Goal: Transaction & Acquisition: Book appointment/travel/reservation

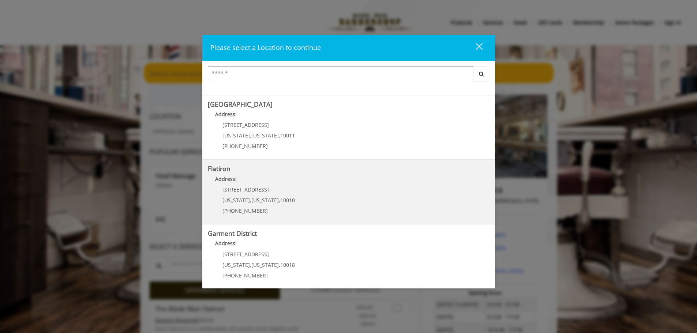
scroll to position [123, 0]
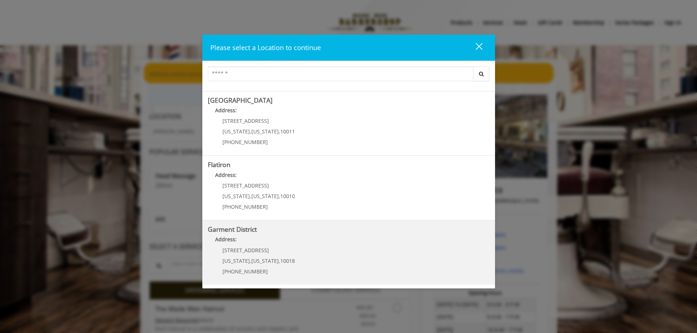
click at [293, 250] on District "Garment District Address: 1400 Broadway New York , New York , 10018 (212) 997-4…" at bounding box center [349, 252] width 282 height 53
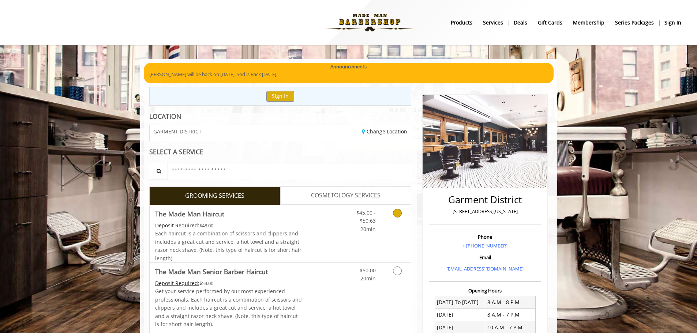
scroll to position [37, 0]
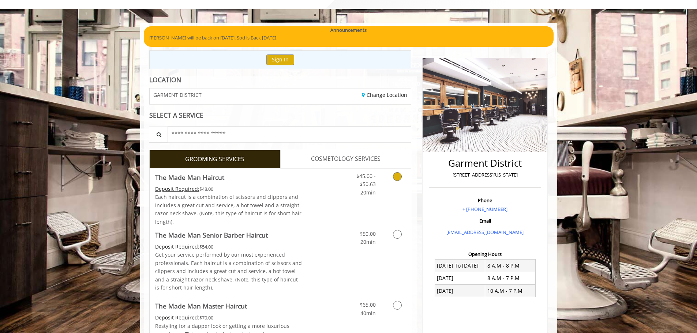
click at [396, 181] on icon "Grooming services" at bounding box center [397, 176] width 9 height 9
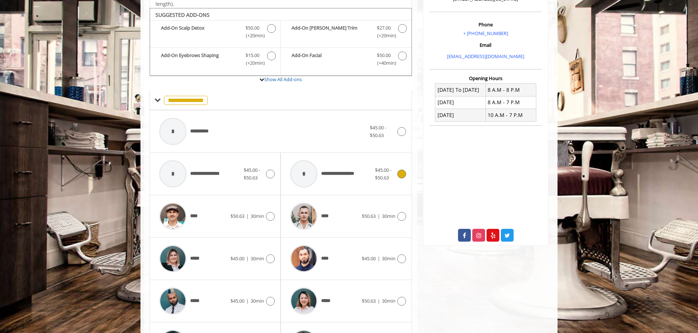
scroll to position [221, 0]
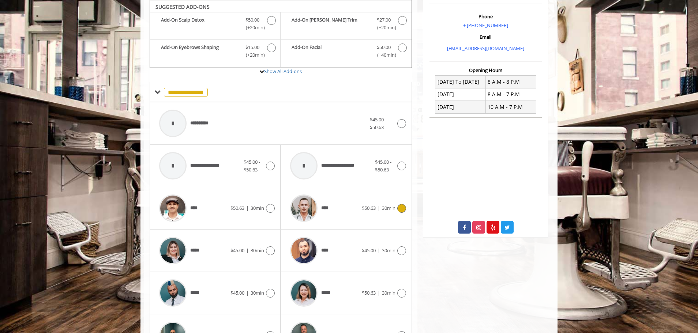
click at [376, 210] on span "$50.63 | 30min" at bounding box center [379, 208] width 34 height 8
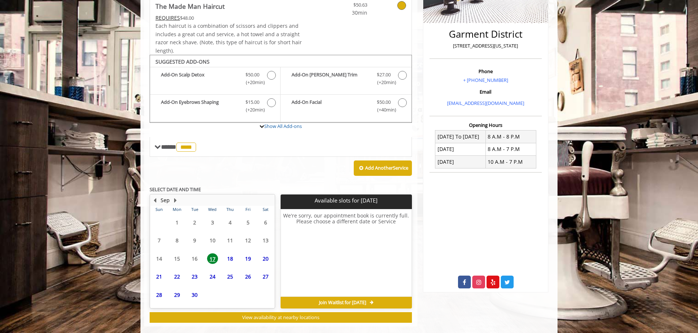
scroll to position [177, 0]
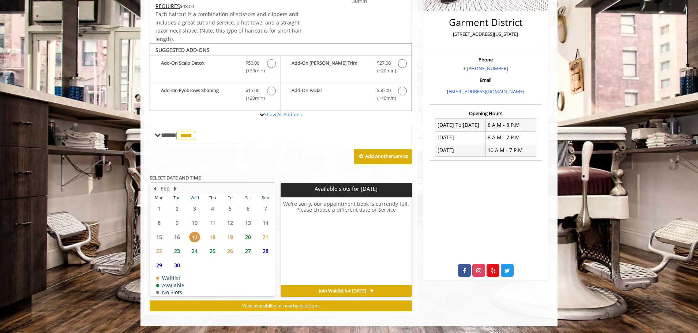
click at [194, 238] on span "17" at bounding box center [194, 237] width 11 height 11
click at [213, 239] on span "18" at bounding box center [212, 237] width 11 height 11
click at [231, 239] on span "19" at bounding box center [230, 237] width 11 height 11
click at [246, 239] on span "20" at bounding box center [248, 237] width 11 height 11
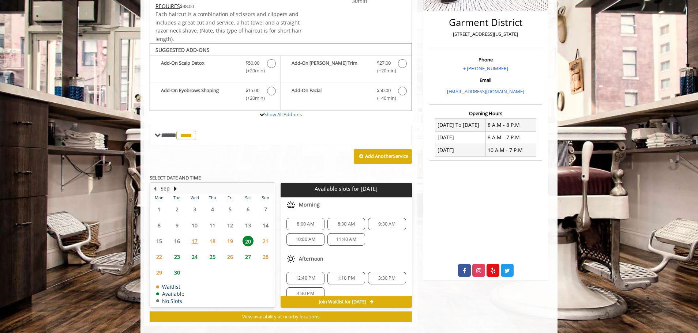
click at [199, 241] on span "17" at bounding box center [194, 241] width 11 height 11
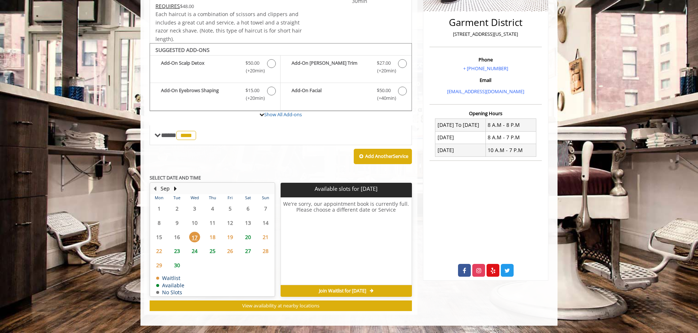
click at [214, 240] on span "18" at bounding box center [212, 237] width 11 height 11
click at [227, 237] on span "19" at bounding box center [230, 237] width 11 height 11
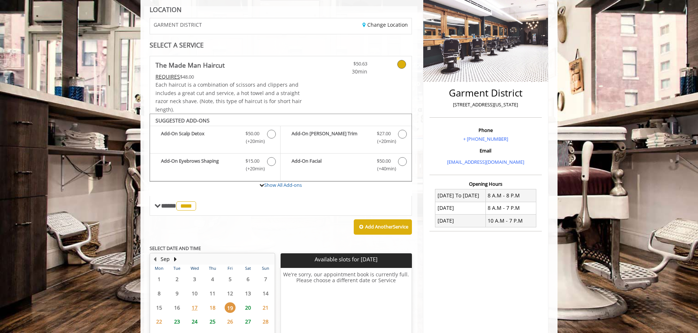
scroll to position [0, 0]
